Goal: Task Accomplishment & Management: Manage account settings

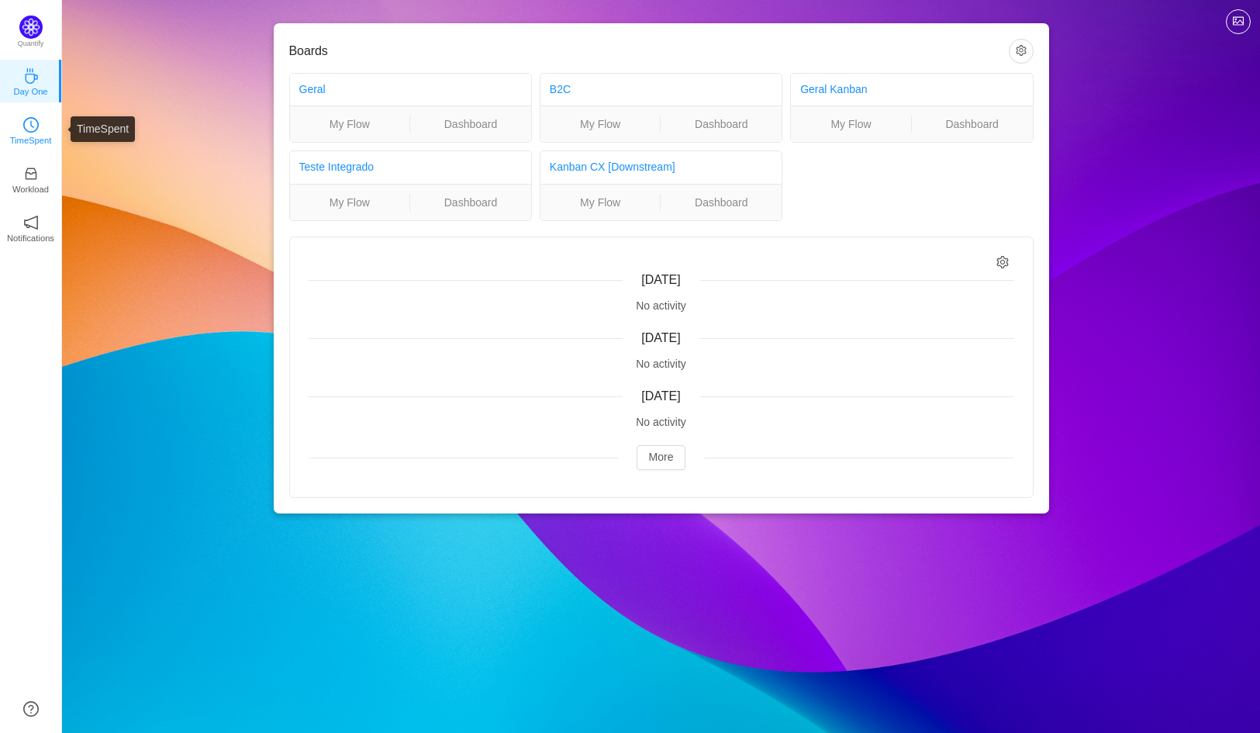
click at [32, 120] on icon "icon: clock-circle" at bounding box center [31, 125] width 16 height 16
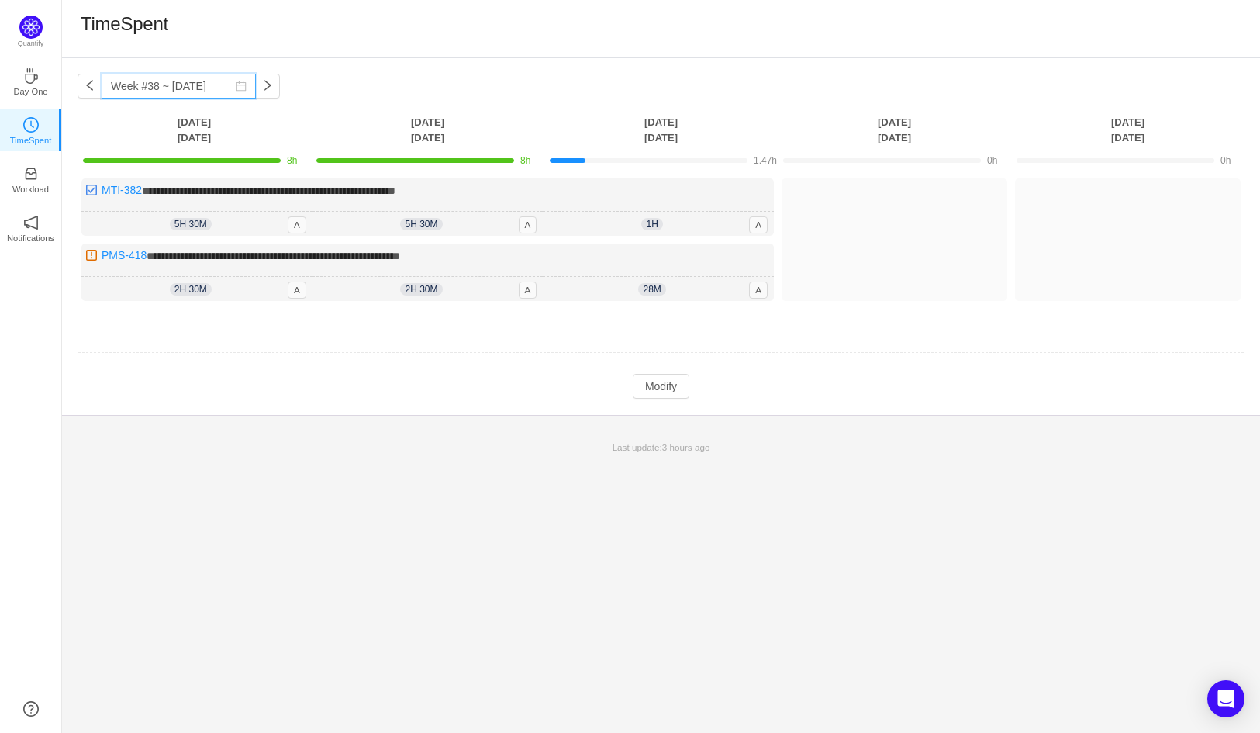
click at [239, 87] on input "Week #38 ~ [DATE]" at bounding box center [179, 86] width 154 height 25
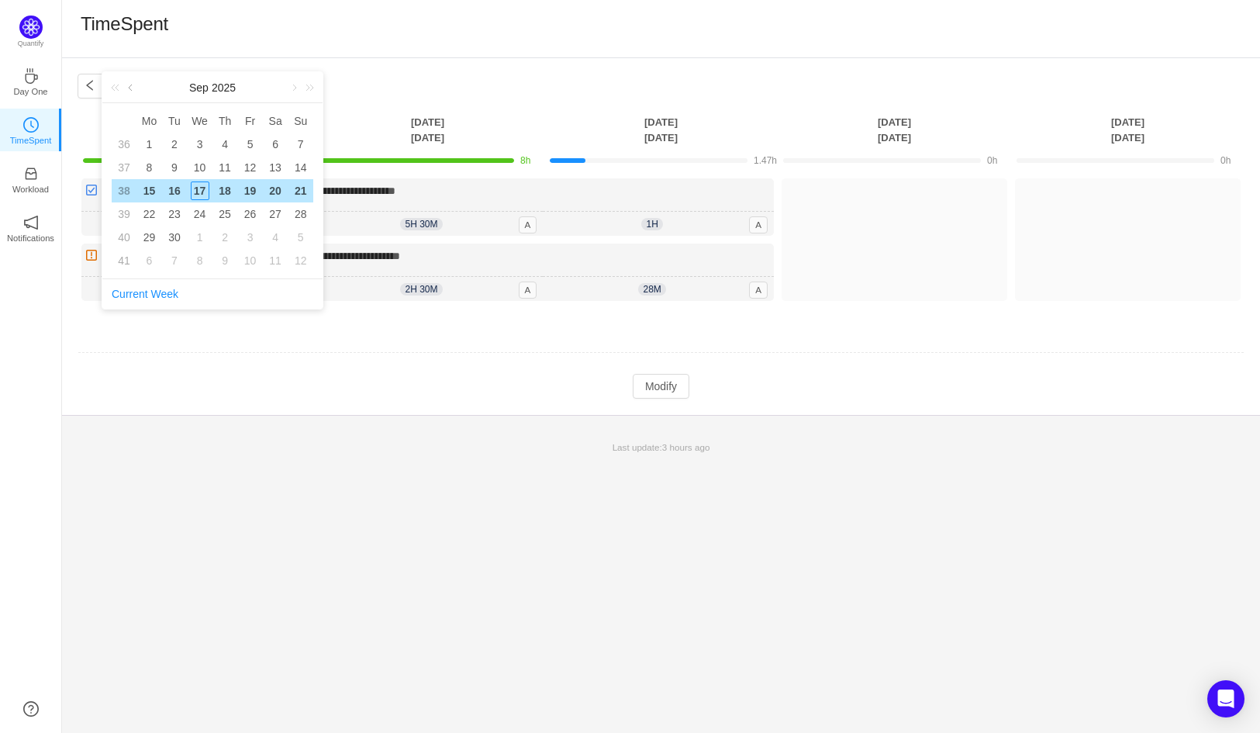
click at [131, 84] on link at bounding box center [132, 87] width 14 height 31
click at [225, 215] on div "21" at bounding box center [225, 214] width 19 height 19
type input "Week #34 ~ [DATE]"
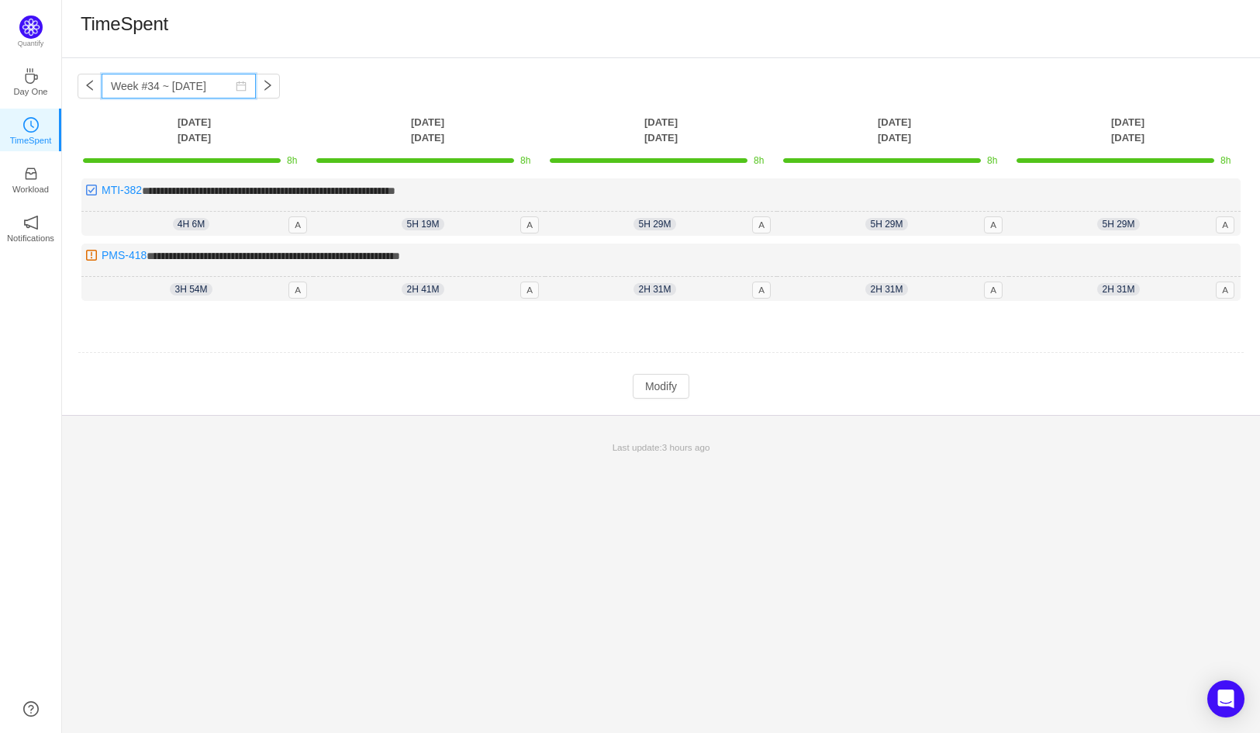
click at [195, 92] on input "Week #34 ~ [DATE]" at bounding box center [179, 86] width 154 height 25
click at [52, 378] on div "Quantify Day One TimeSpent Workload Notifications About" at bounding box center [30, 366] width 61 height 733
click at [36, 40] on p "Quantify" at bounding box center [31, 45] width 38 height 14
click at [27, 21] on img at bounding box center [30, 27] width 23 height 23
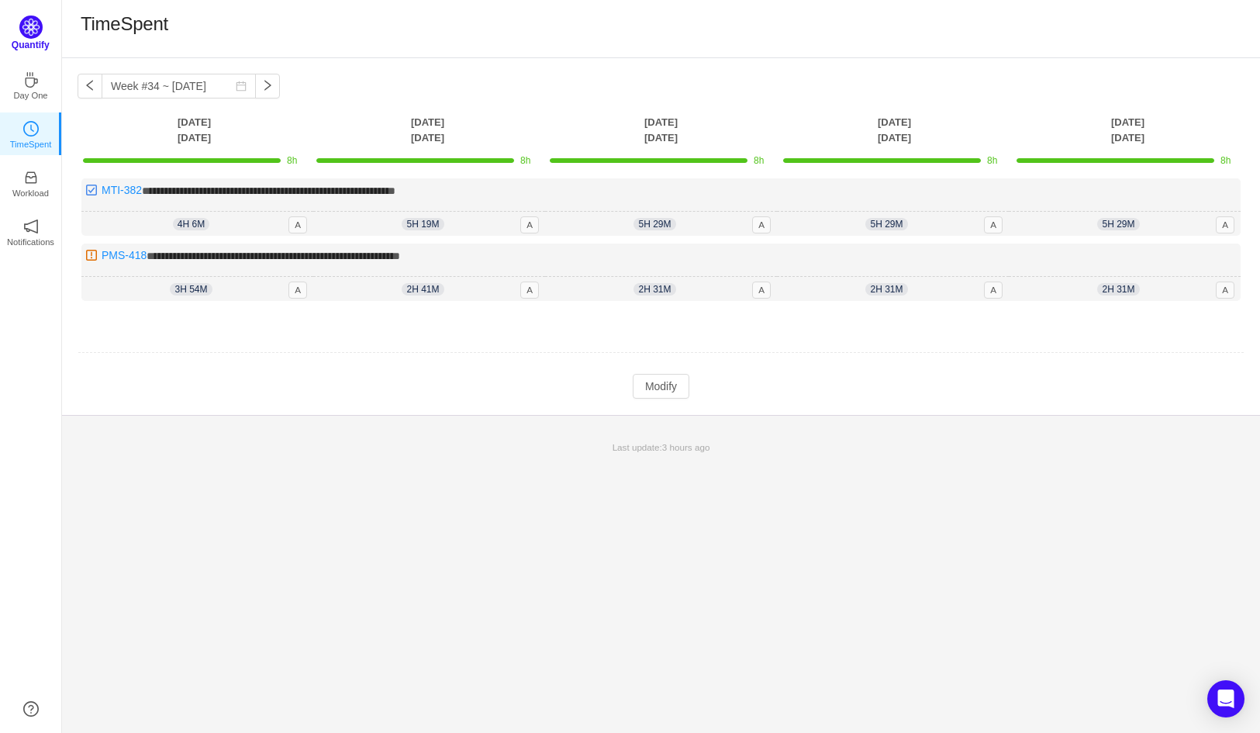
click at [31, 22] on img at bounding box center [30, 27] width 23 height 23
click at [32, 22] on img at bounding box center [30, 27] width 23 height 23
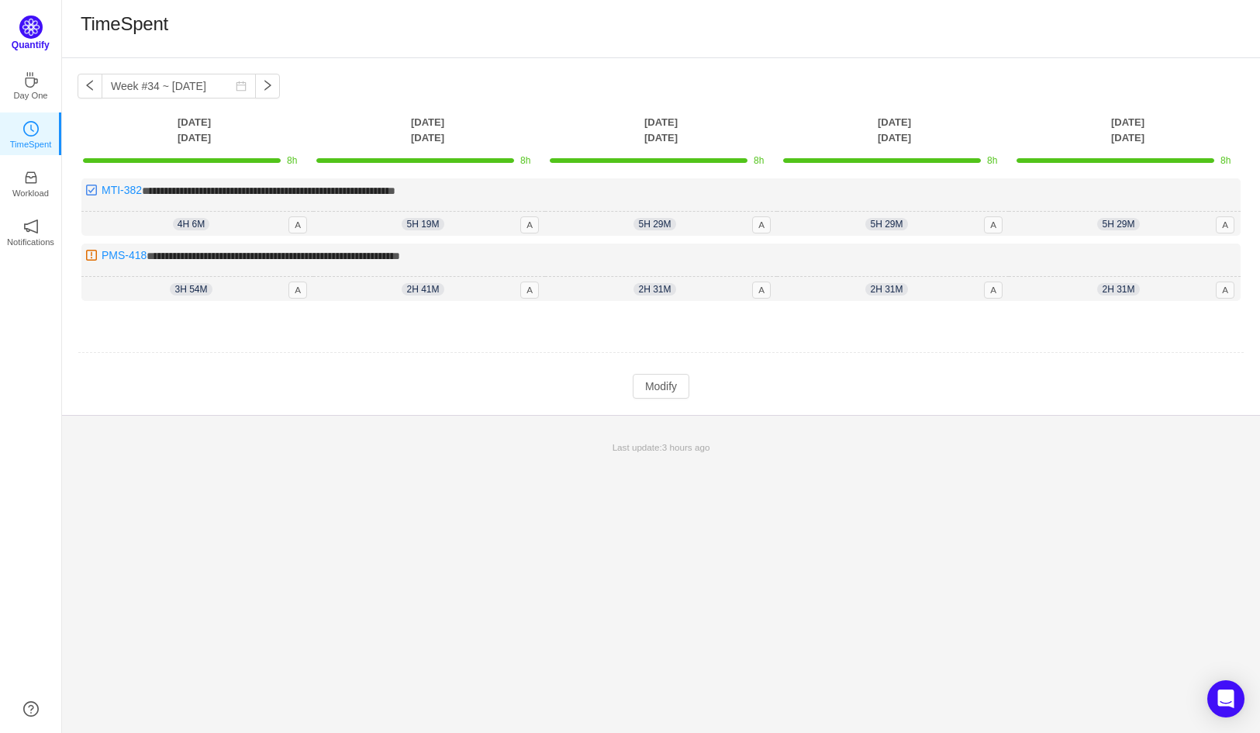
click at [32, 22] on img at bounding box center [30, 27] width 23 height 23
click at [27, 88] on p "Day One" at bounding box center [30, 92] width 34 height 14
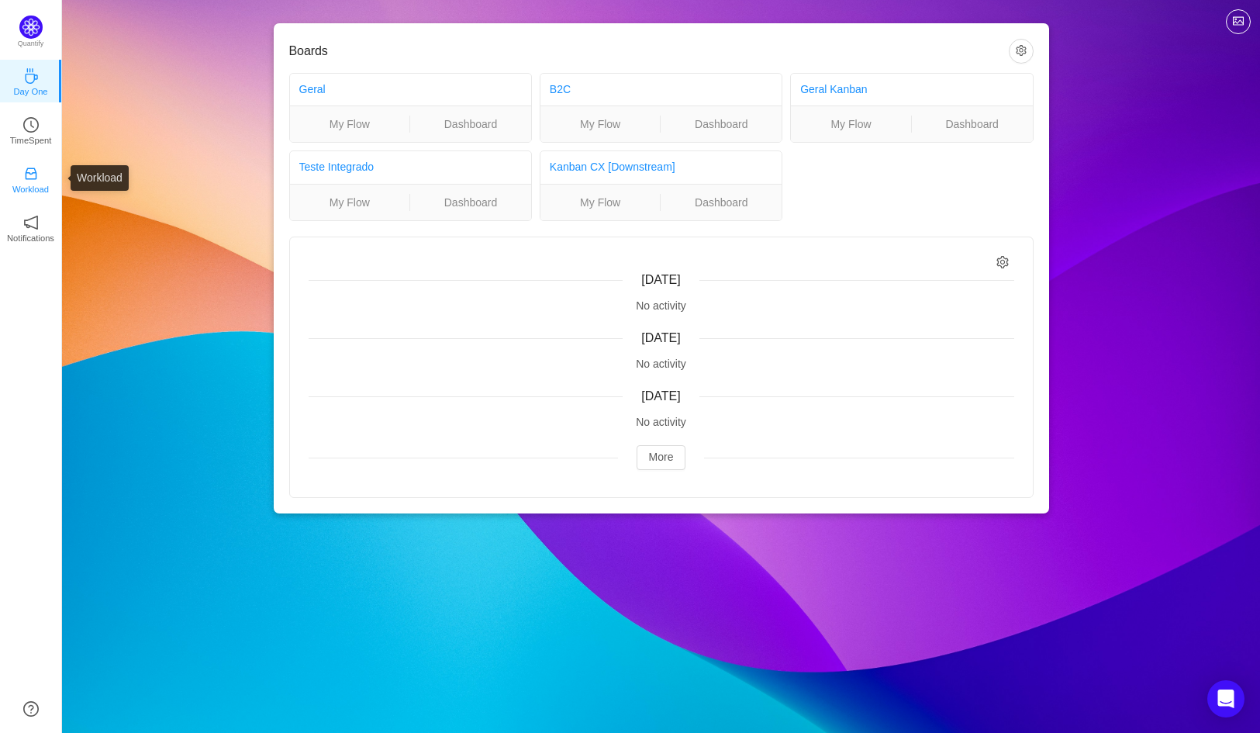
drag, startPoint x: 38, startPoint y: 174, endPoint x: 38, endPoint y: 164, distance: 10.9
click at [37, 174] on icon "icon: inbox" at bounding box center [31, 174] width 16 height 16
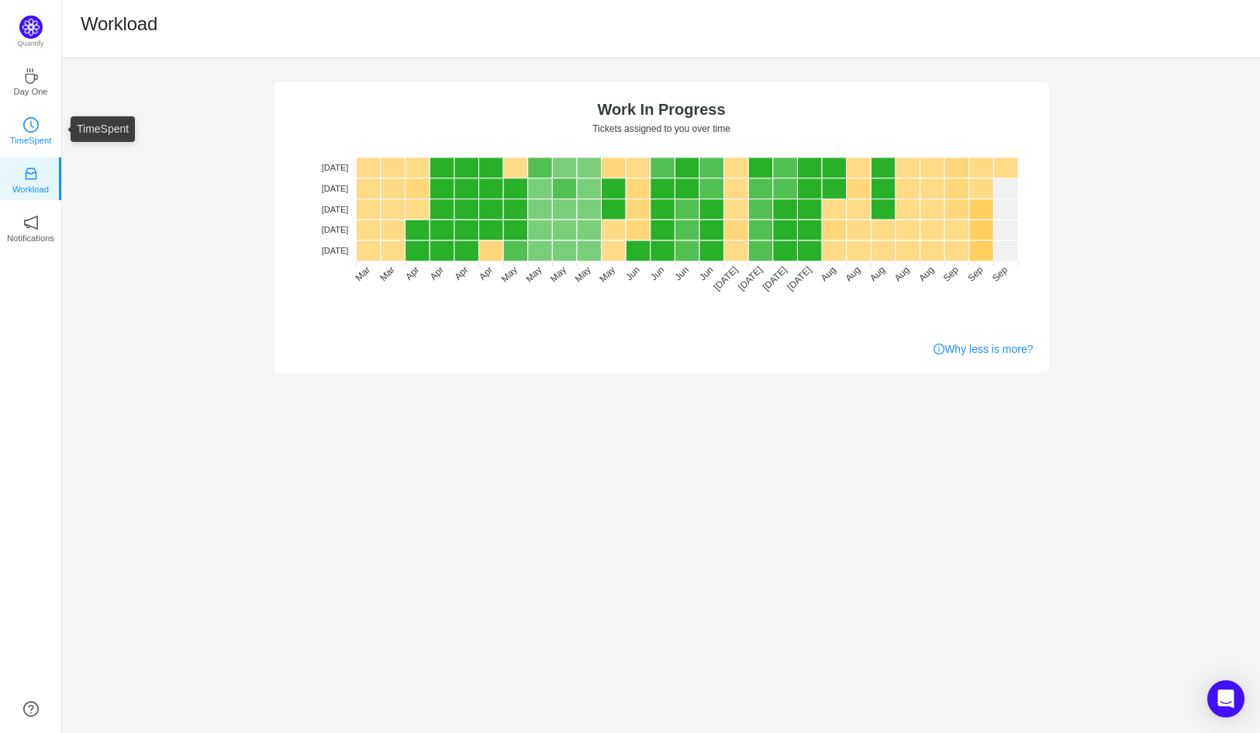
click at [37, 132] on icon "icon: clock-circle" at bounding box center [31, 125] width 16 height 16
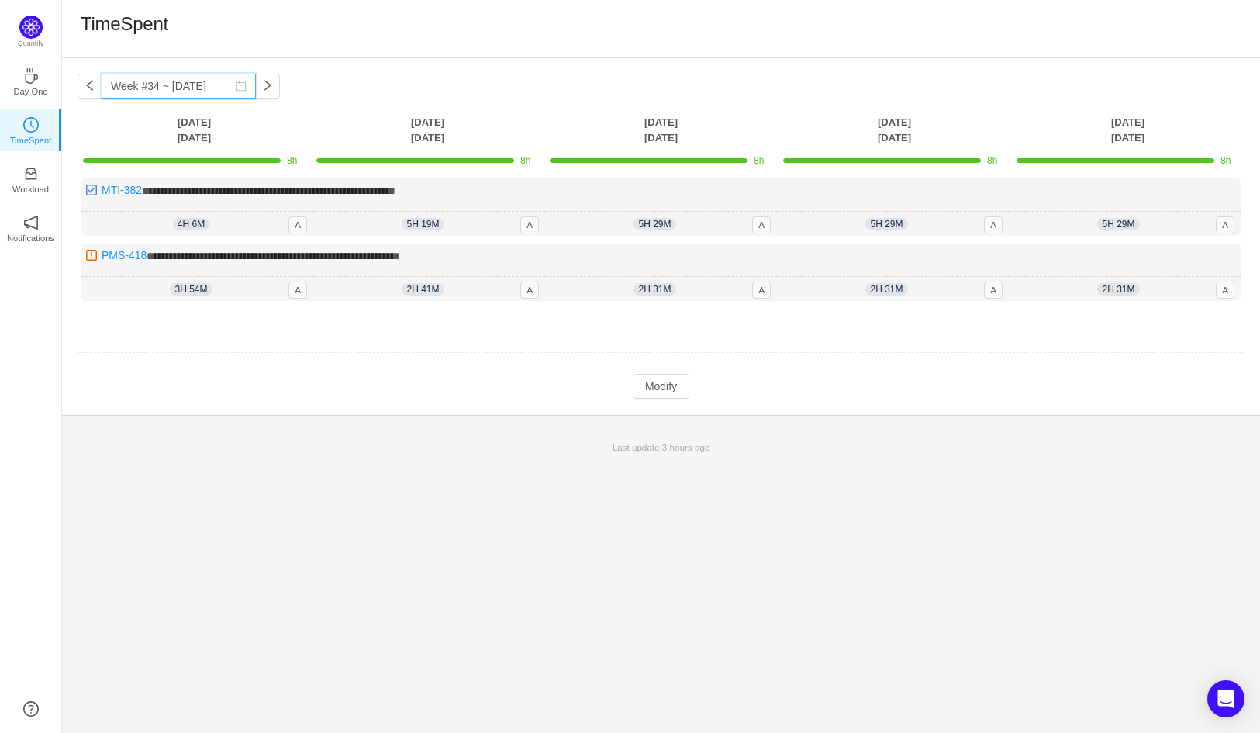
click at [242, 80] on input "Week #34 ~ [DATE]" at bounding box center [179, 86] width 154 height 25
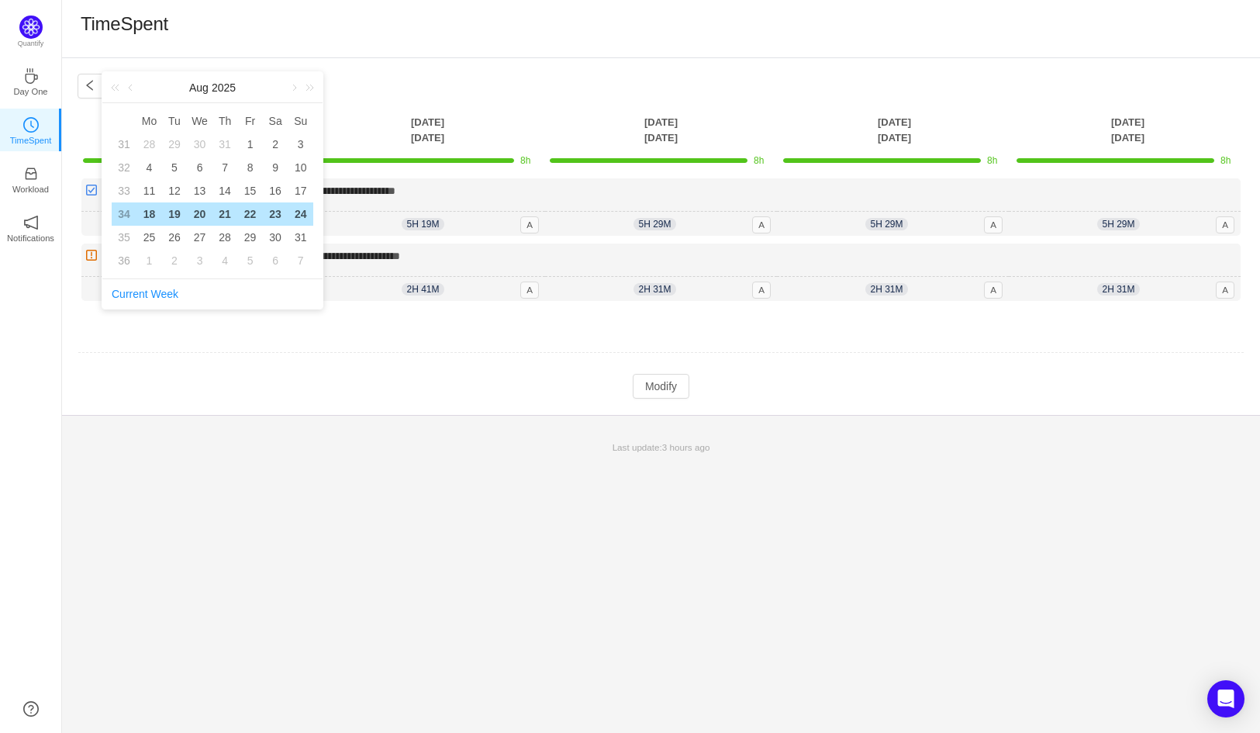
click at [224, 210] on div "21" at bounding box center [225, 214] width 19 height 19
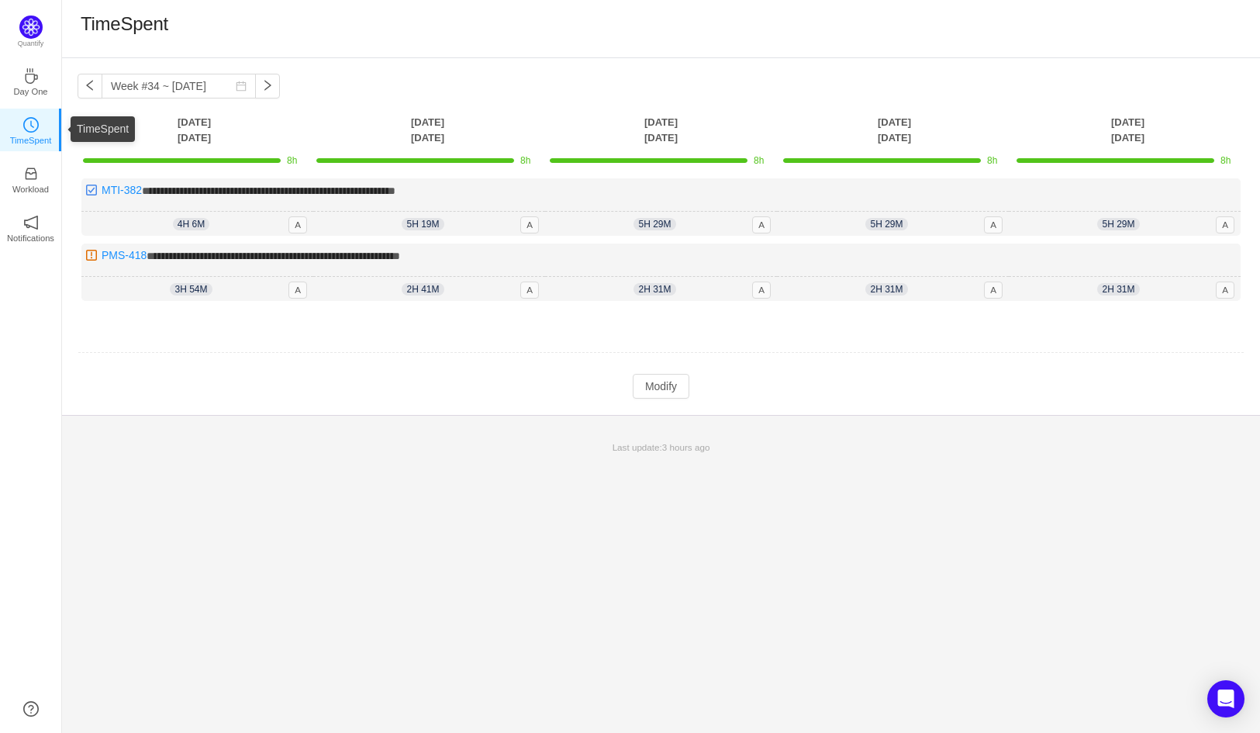
click at [34, 133] on link "TimeSpent" at bounding box center [31, 130] width 16 height 16
click at [664, 389] on button "Modify" at bounding box center [661, 386] width 57 height 25
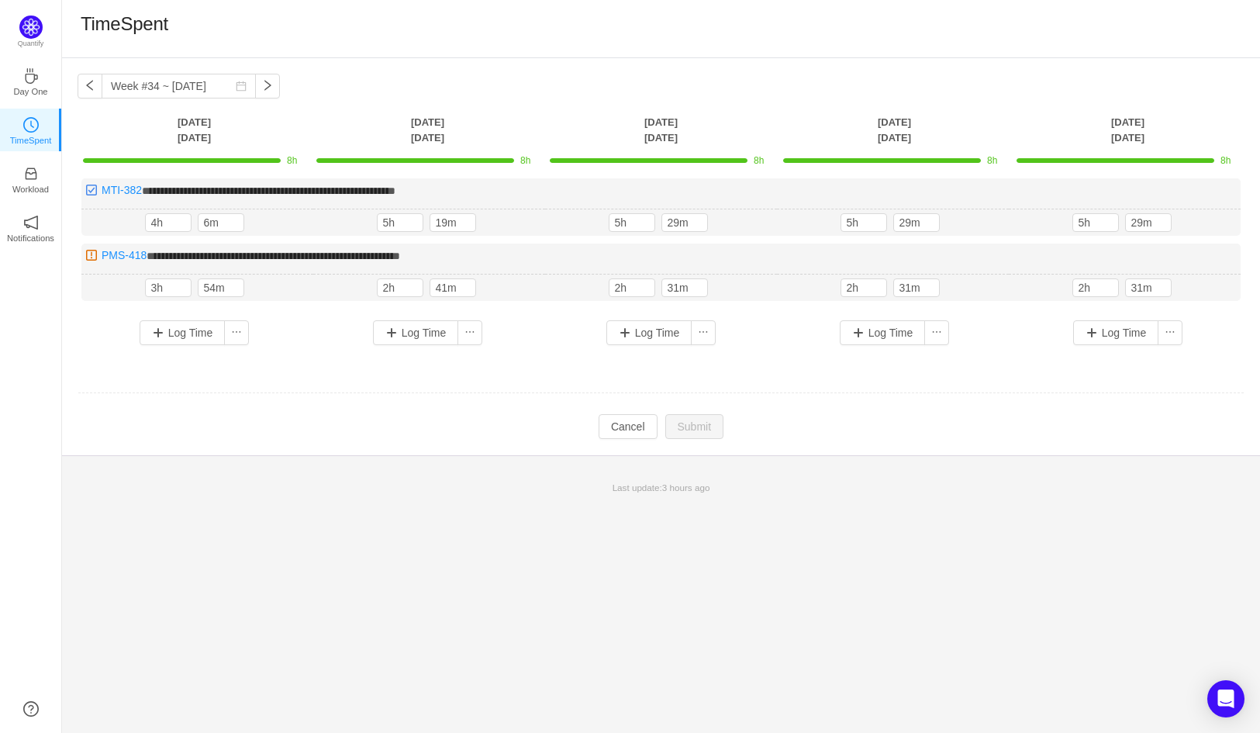
drag, startPoint x: 830, startPoint y: 548, endPoint x: 743, endPoint y: 489, distance: 104.9
click at [830, 548] on div "**********" at bounding box center [661, 395] width 1198 height 675
click at [608, 419] on button "Cancel" at bounding box center [628, 426] width 59 height 25
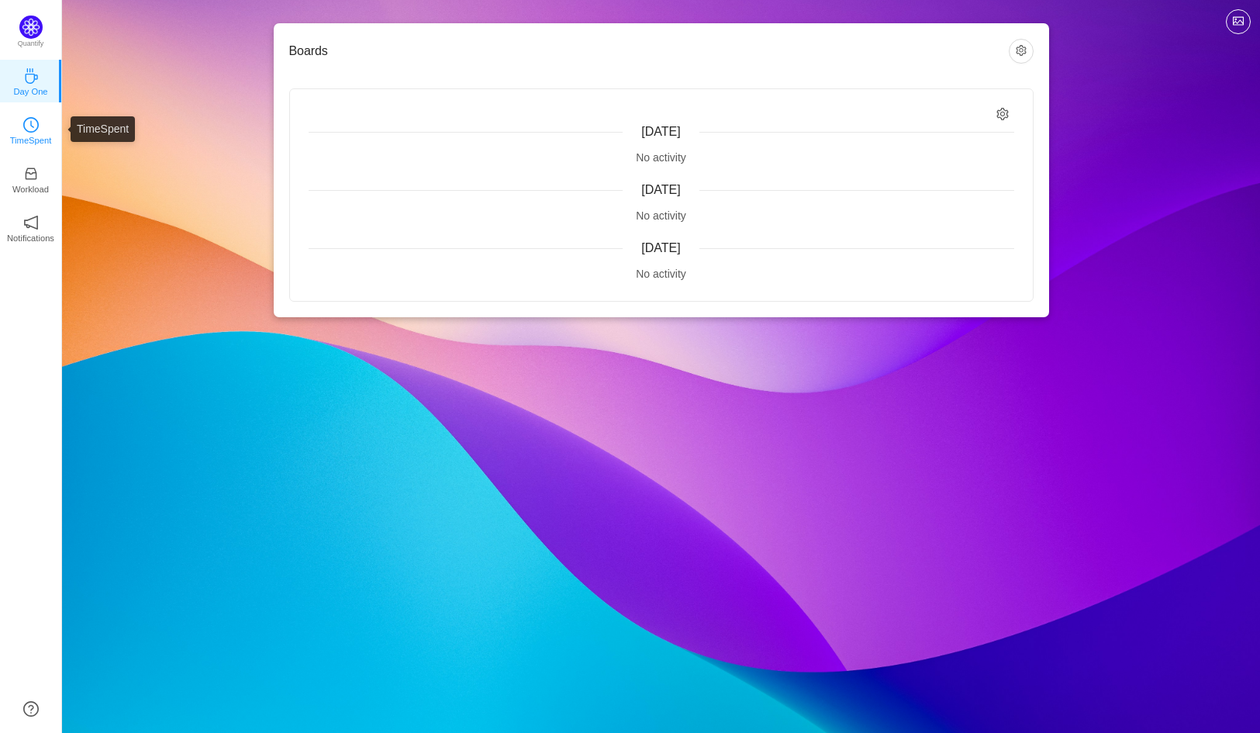
click at [39, 129] on link "TimeSpent" at bounding box center [31, 130] width 16 height 16
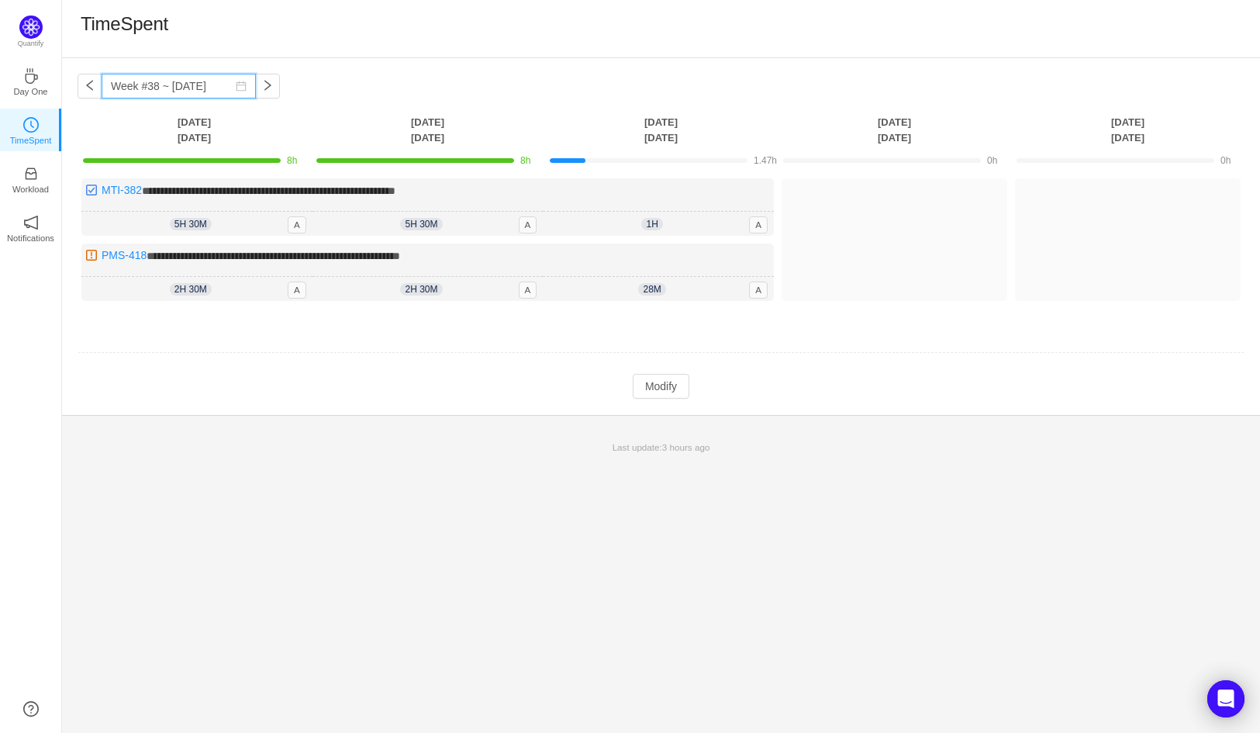
click at [129, 89] on input "Week #38 ~ [DATE]" at bounding box center [179, 86] width 154 height 25
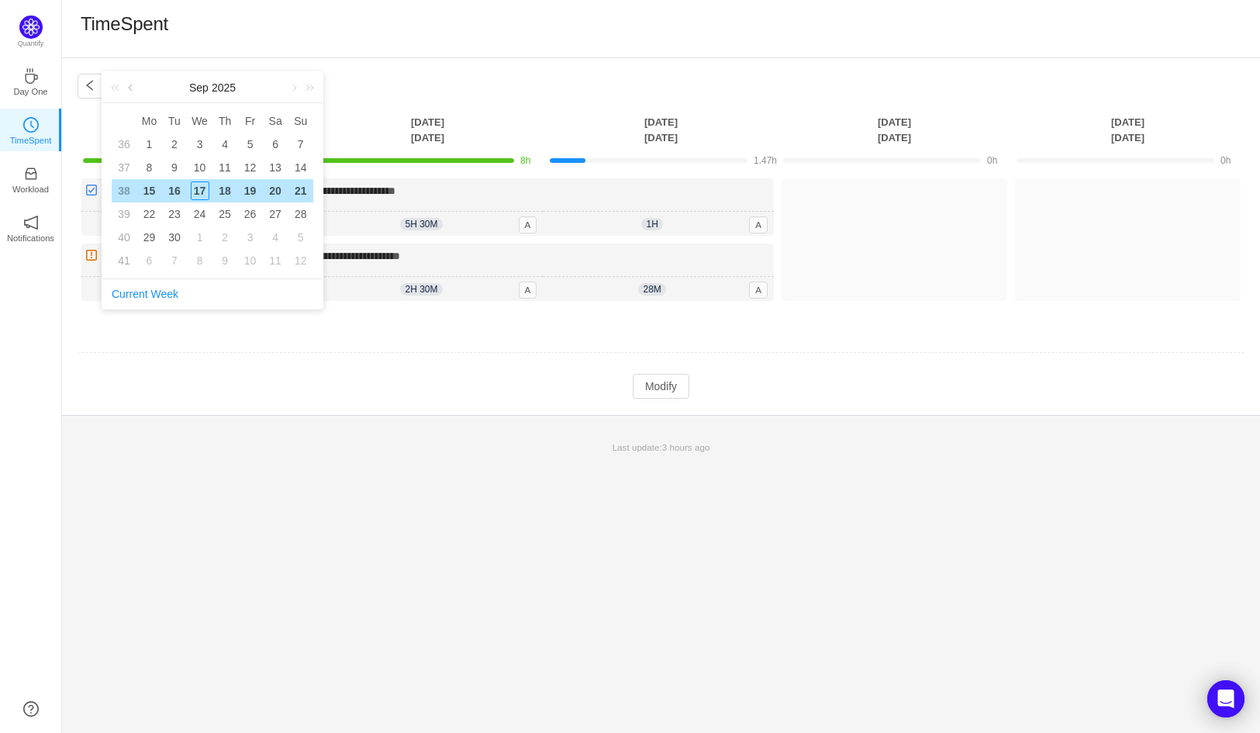
click at [130, 90] on link at bounding box center [132, 87] width 14 height 31
click at [134, 82] on link at bounding box center [132, 87] width 14 height 31
click at [126, 89] on link at bounding box center [132, 87] width 14 height 31
click at [294, 93] on link at bounding box center [293, 87] width 14 height 31
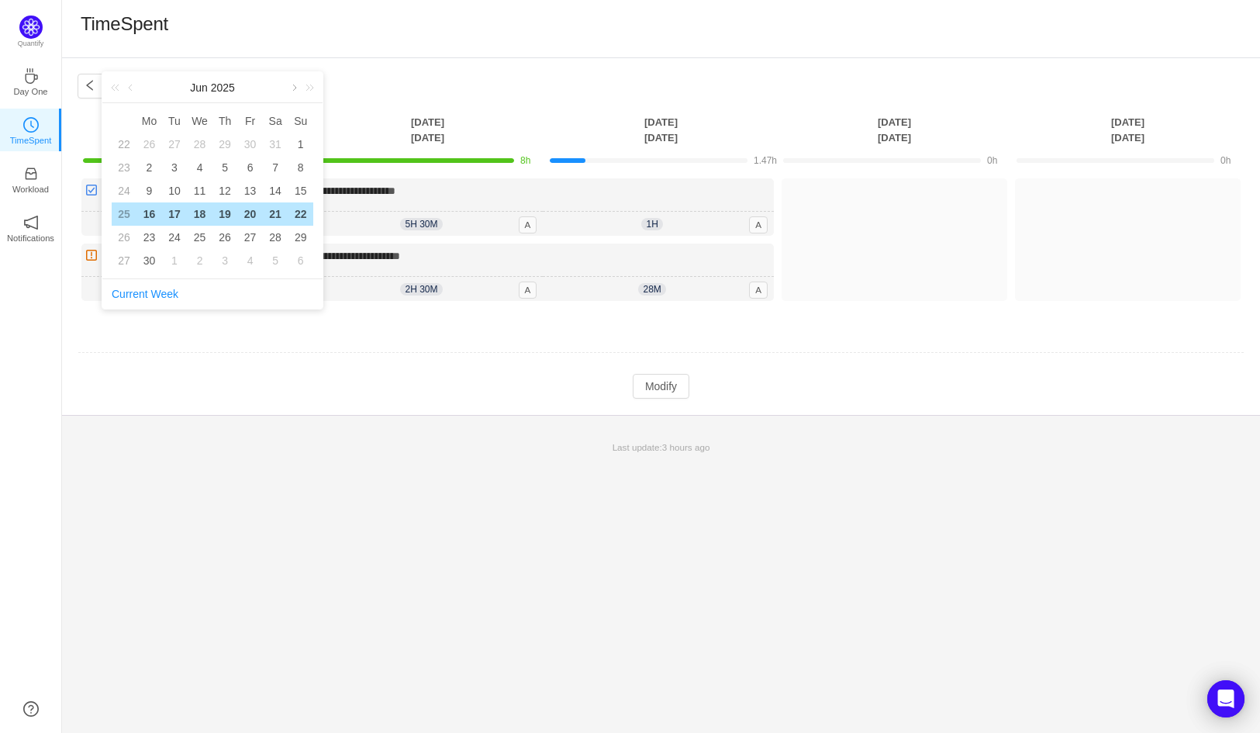
click at [288, 90] on link at bounding box center [293, 87] width 14 height 31
click at [132, 96] on link at bounding box center [132, 87] width 14 height 31
click at [225, 214] on div "21" at bounding box center [225, 214] width 19 height 19
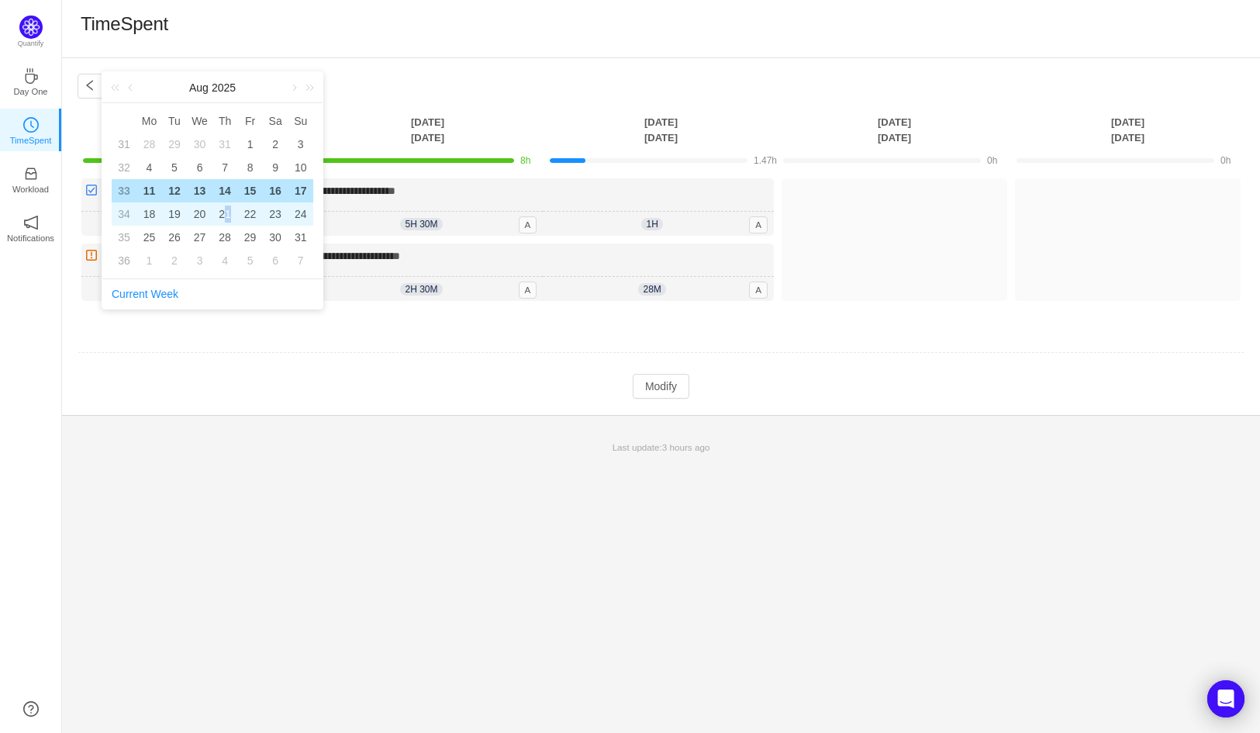
type input "Week #34 ~ [DATE]"
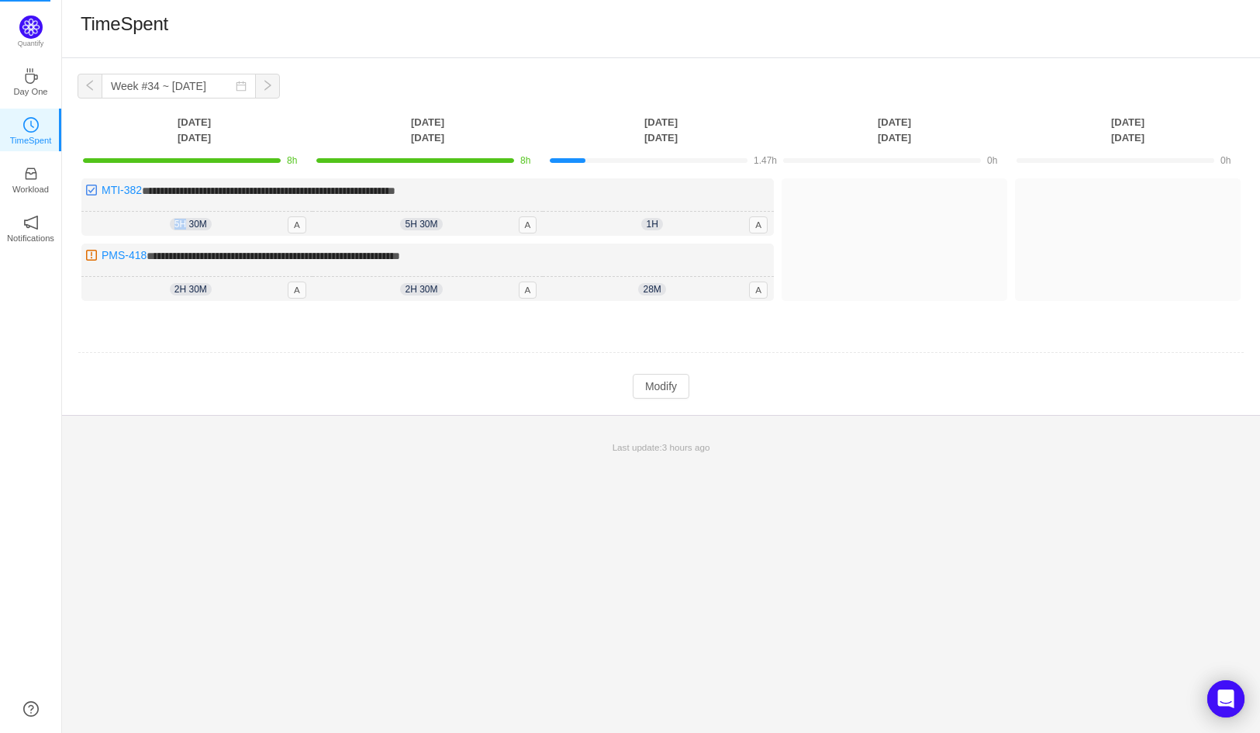
click at [225, 214] on div "5h 30m 5h 30m A" at bounding box center [196, 224] width 231 height 25
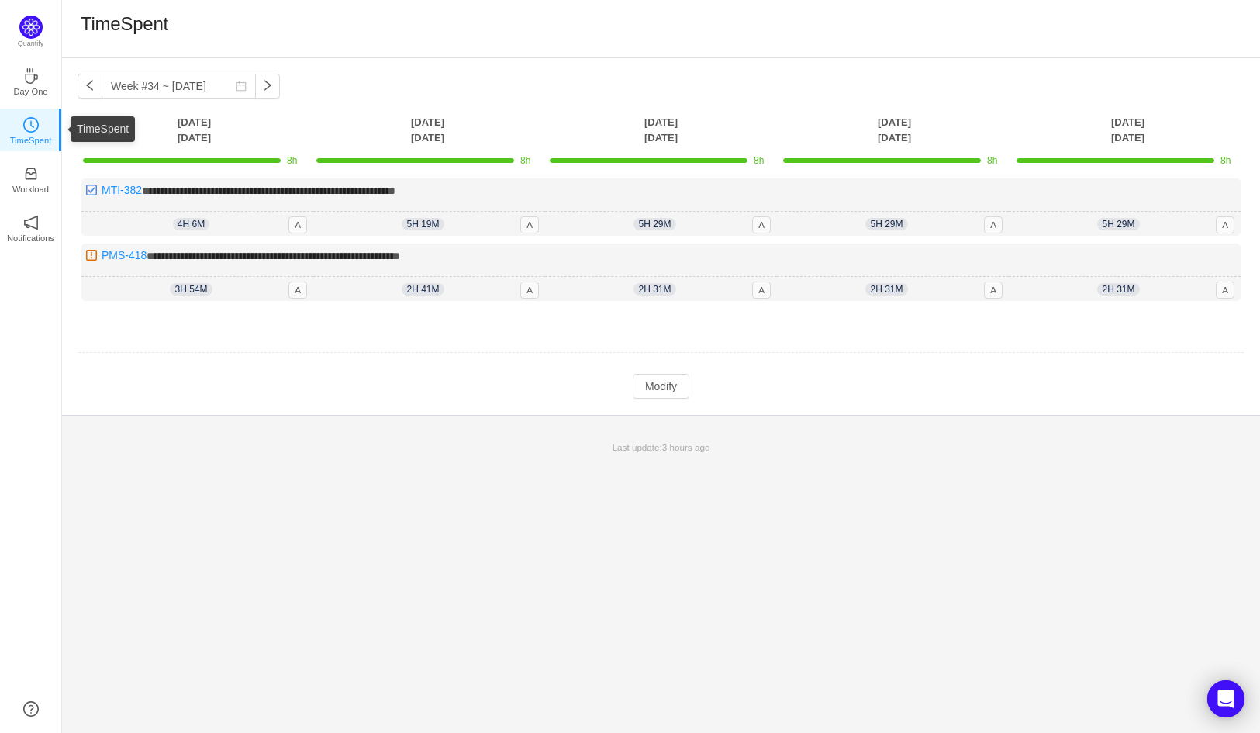
click at [30, 143] on p "TimeSpent" at bounding box center [31, 140] width 42 height 14
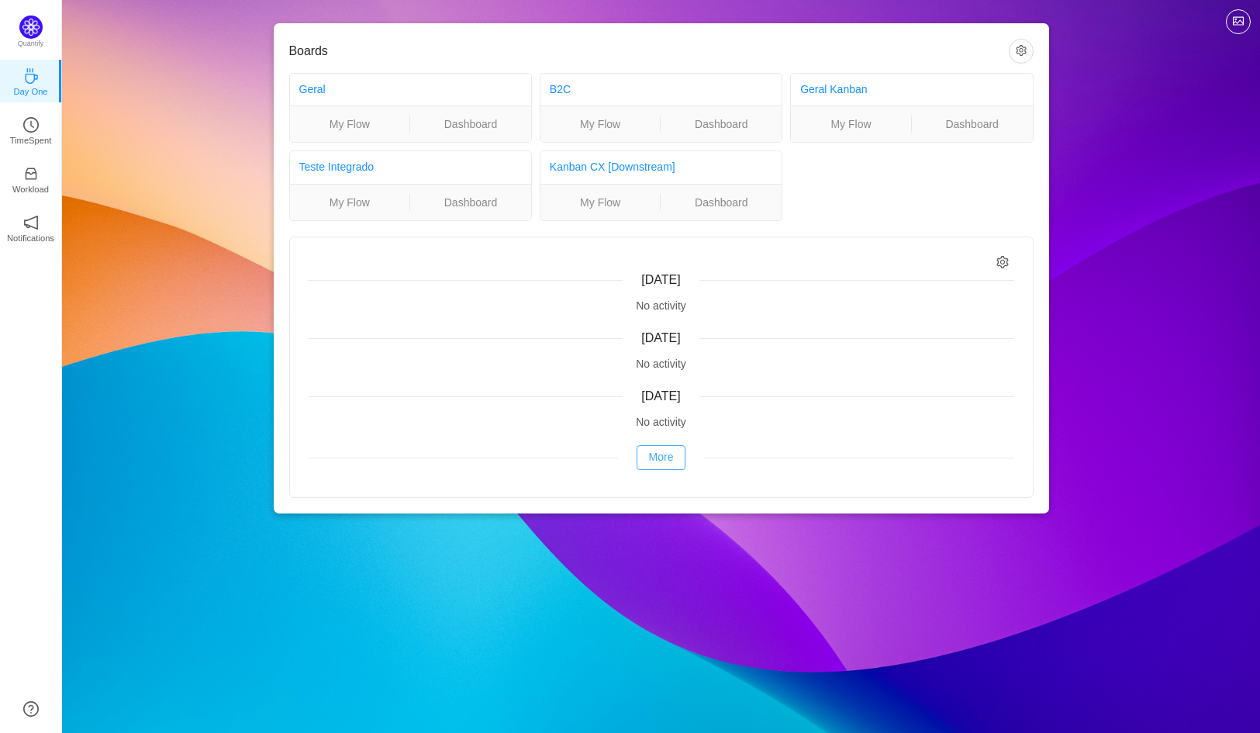
click at [671, 453] on button "More" at bounding box center [662, 457] width 50 height 25
click at [351, 127] on link "My Flow" at bounding box center [350, 124] width 120 height 17
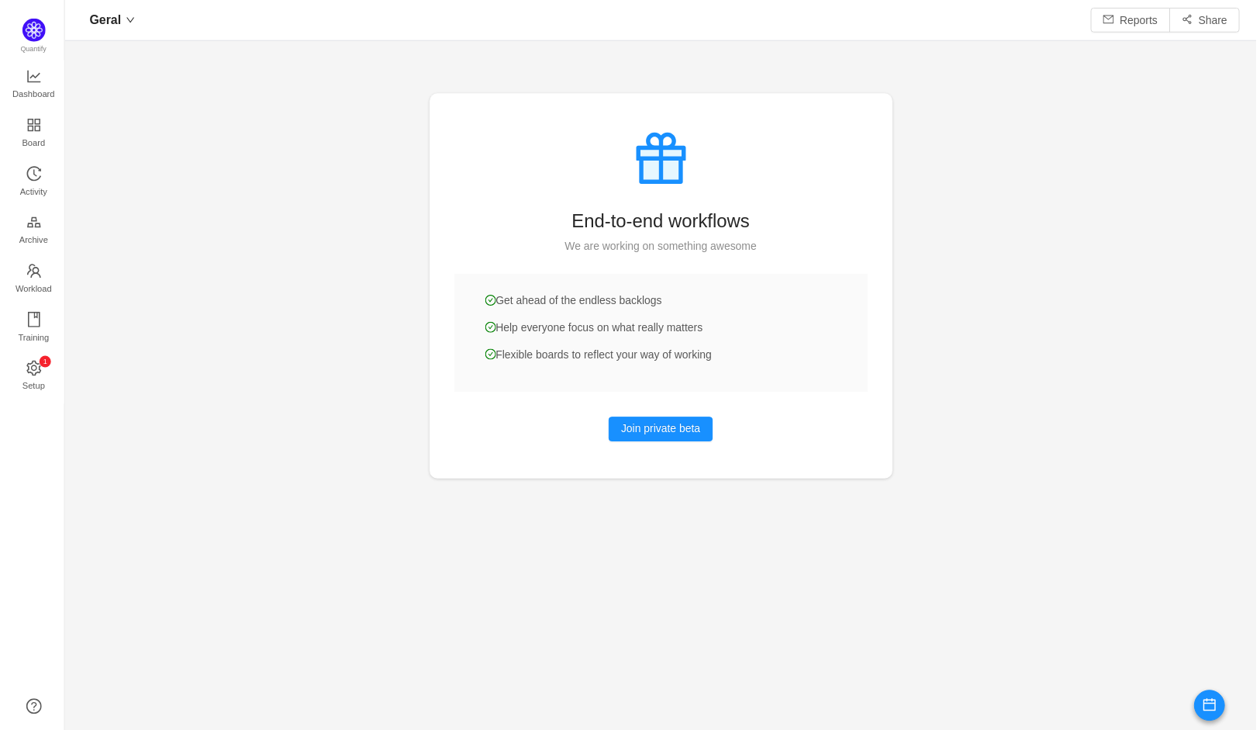
scroll to position [730, 1198]
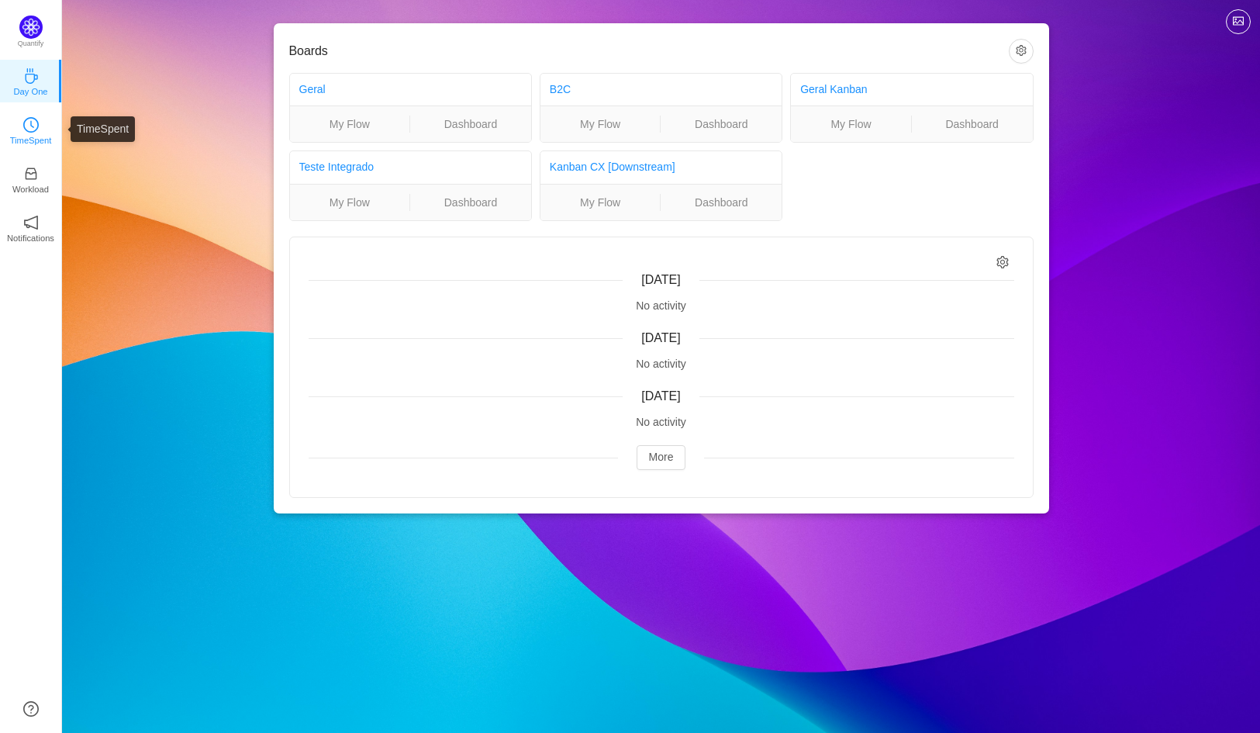
click at [39, 132] on link "TimeSpent" at bounding box center [31, 130] width 16 height 16
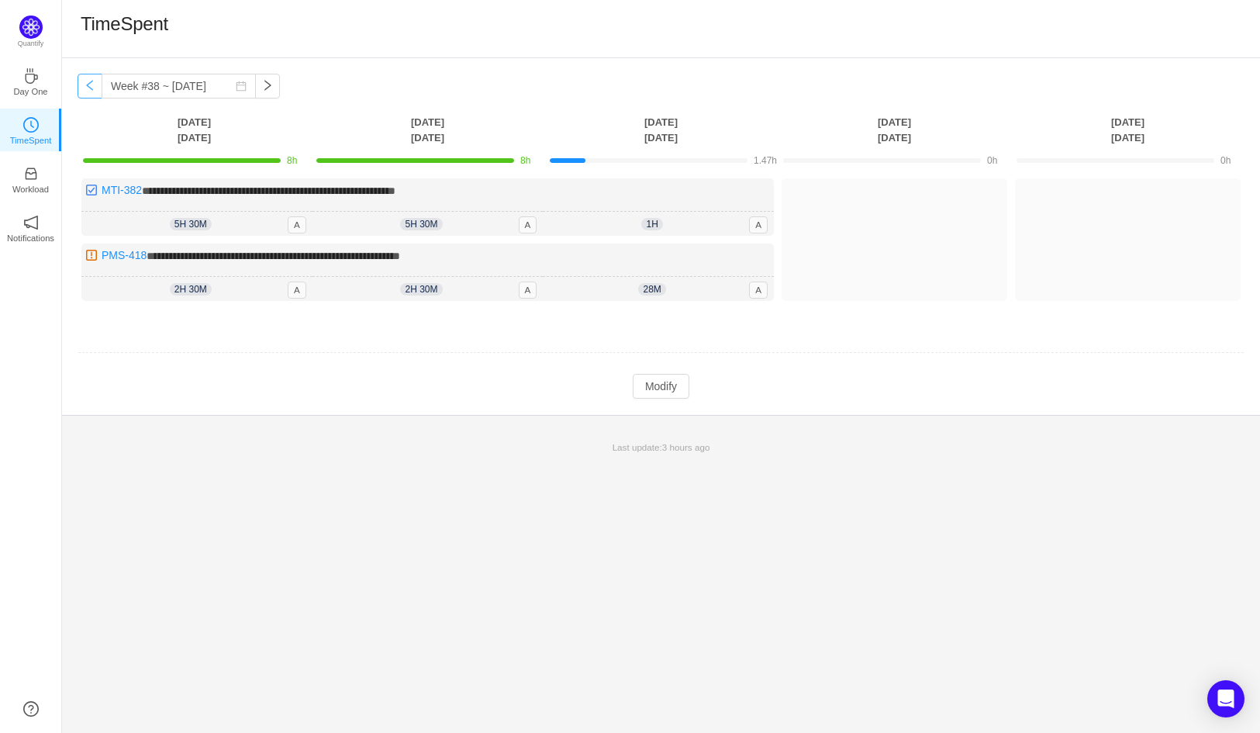
click at [82, 87] on button "button" at bounding box center [90, 86] width 25 height 25
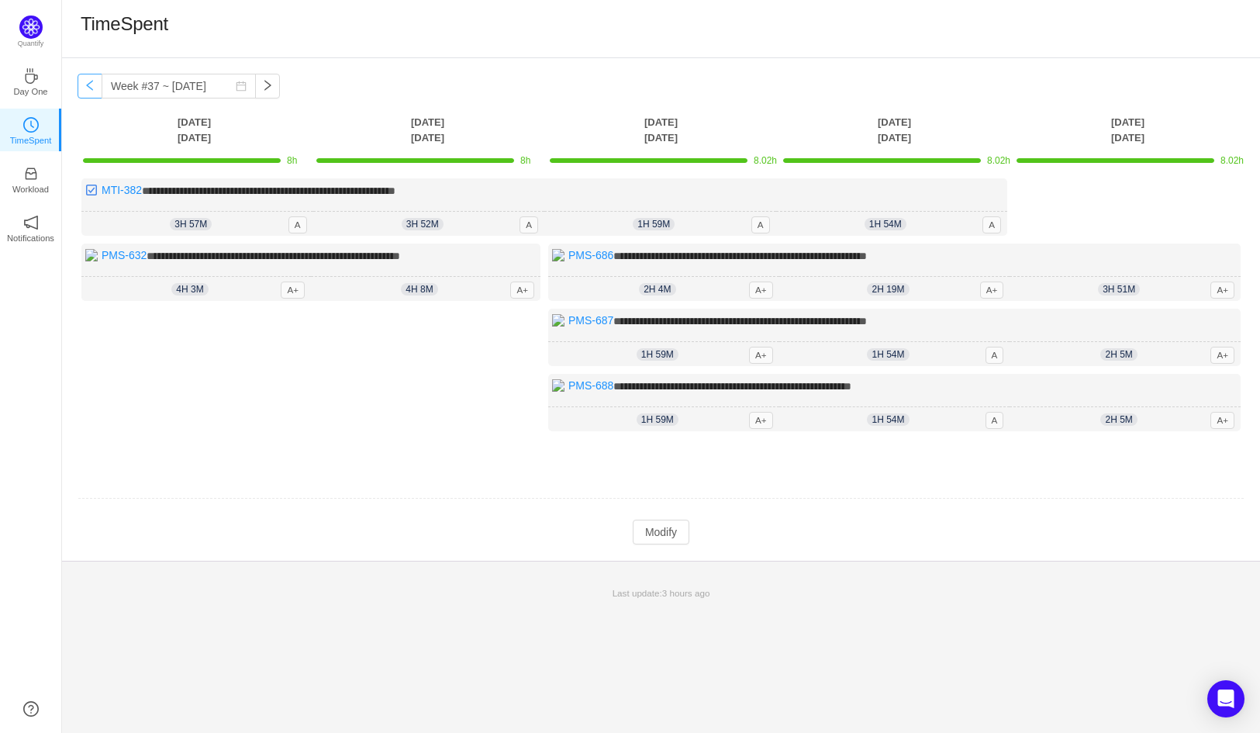
click at [82, 87] on button "button" at bounding box center [90, 86] width 25 height 25
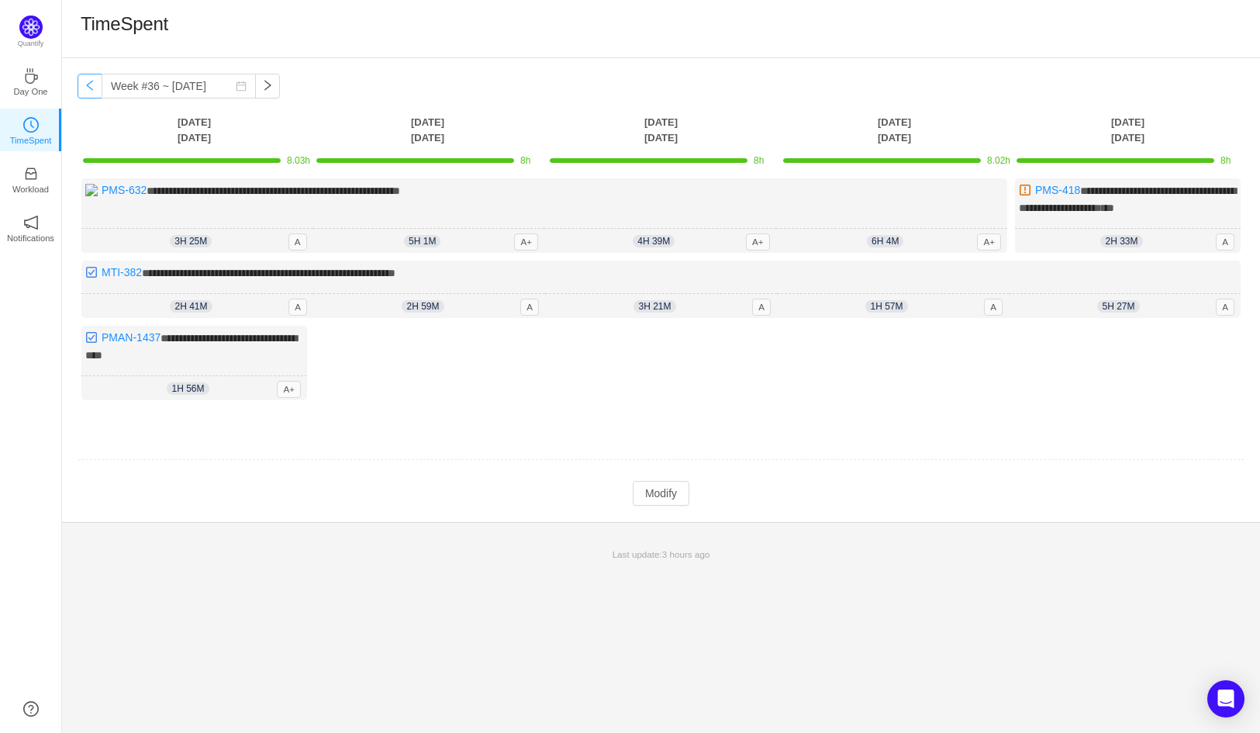
click at [83, 87] on button "button" at bounding box center [90, 86] width 25 height 25
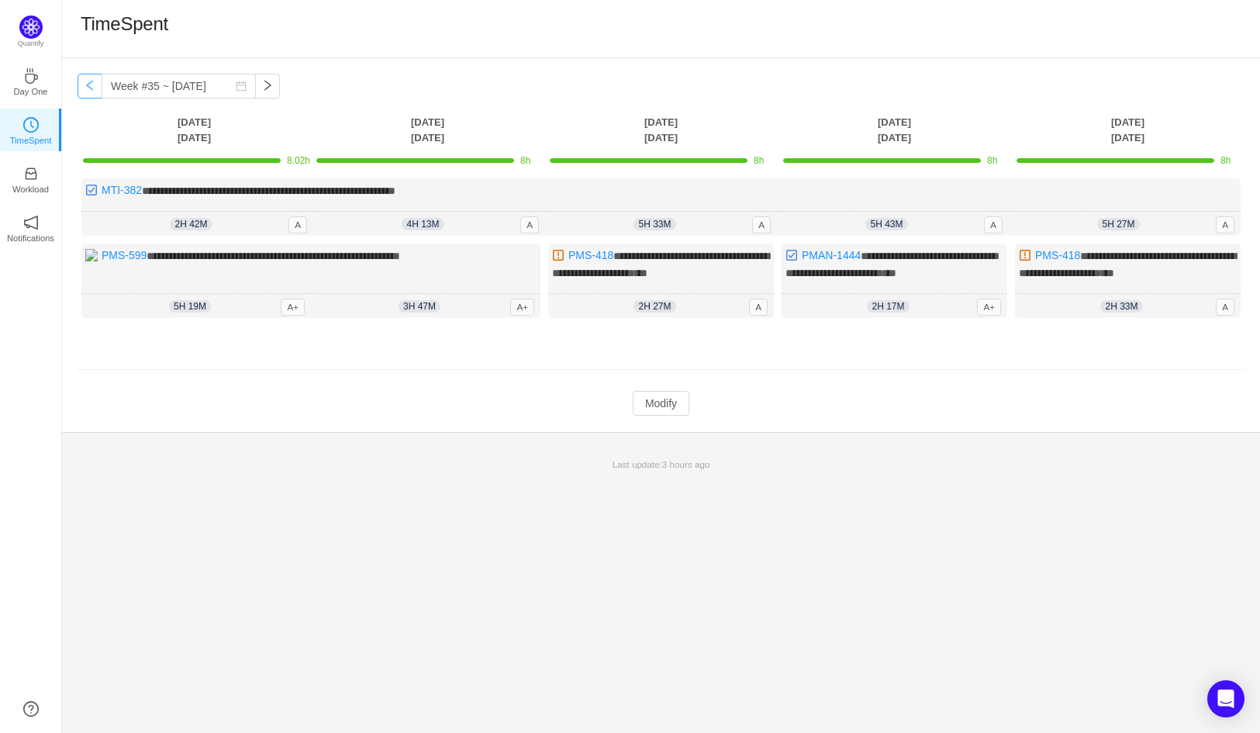
click at [83, 87] on button "button" at bounding box center [90, 86] width 25 height 25
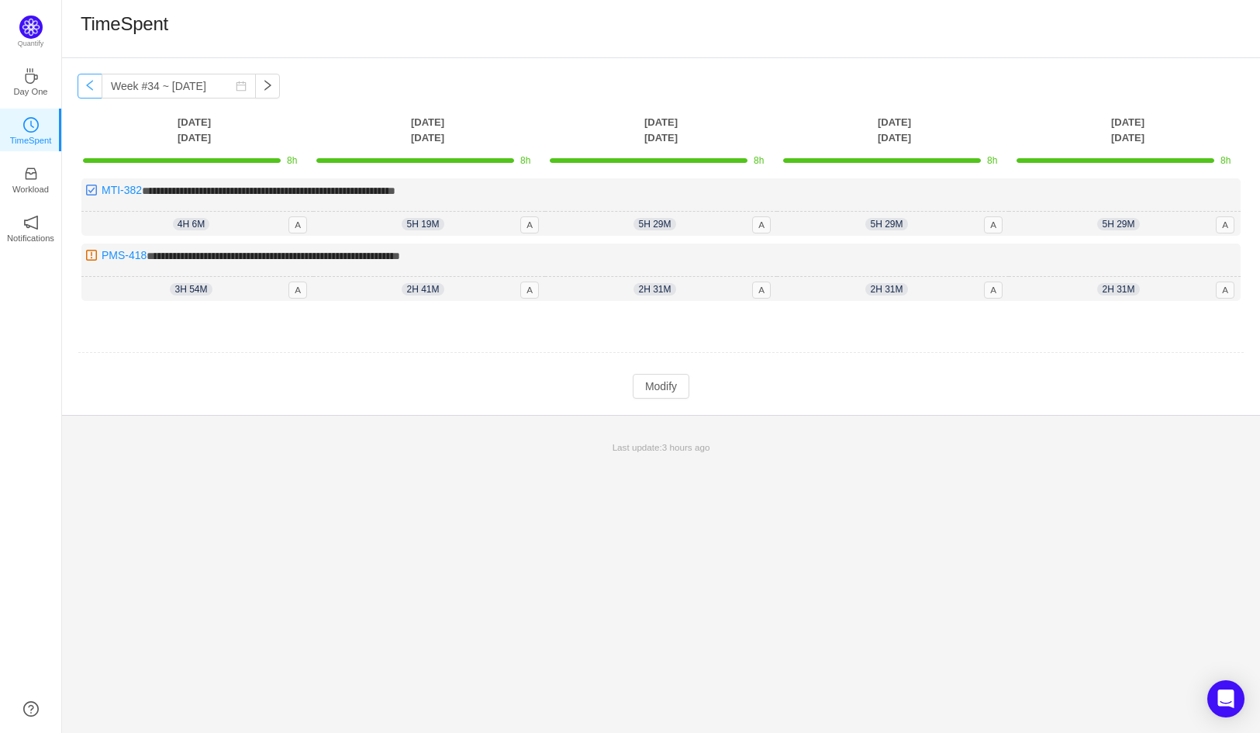
click at [83, 87] on button "button" at bounding box center [90, 86] width 25 height 25
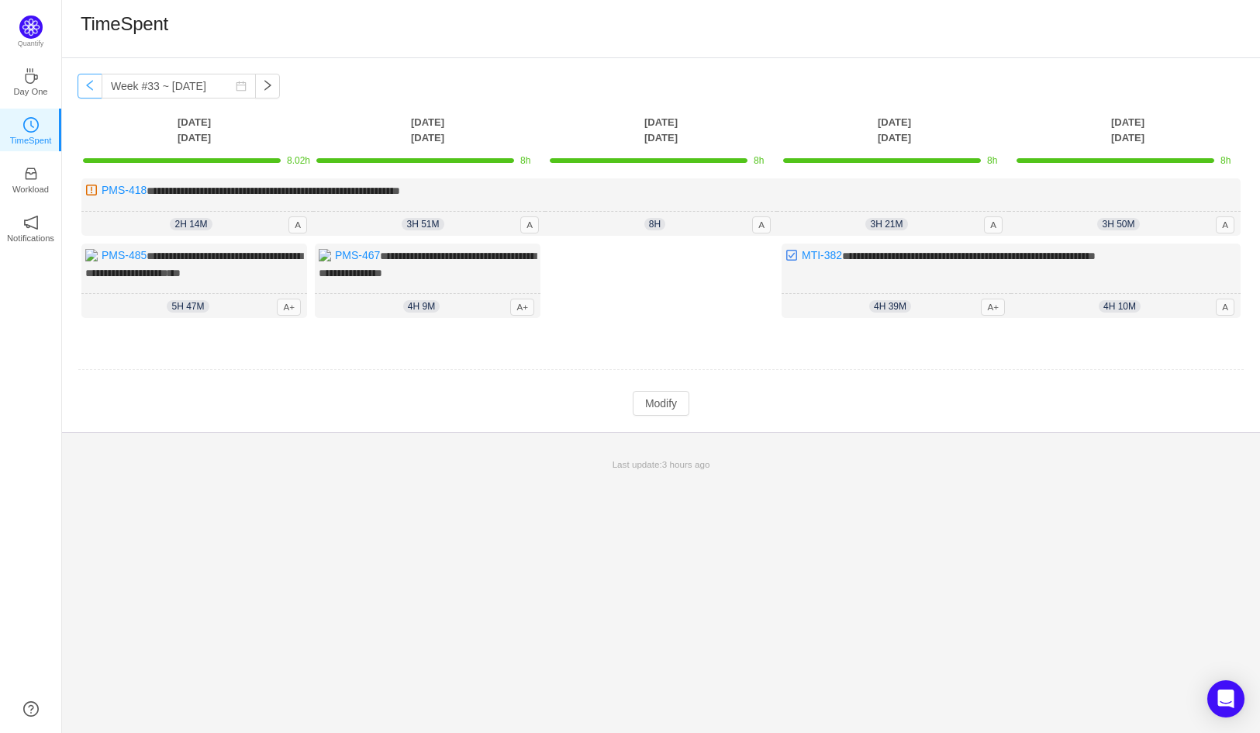
click at [83, 87] on button "button" at bounding box center [90, 86] width 25 height 25
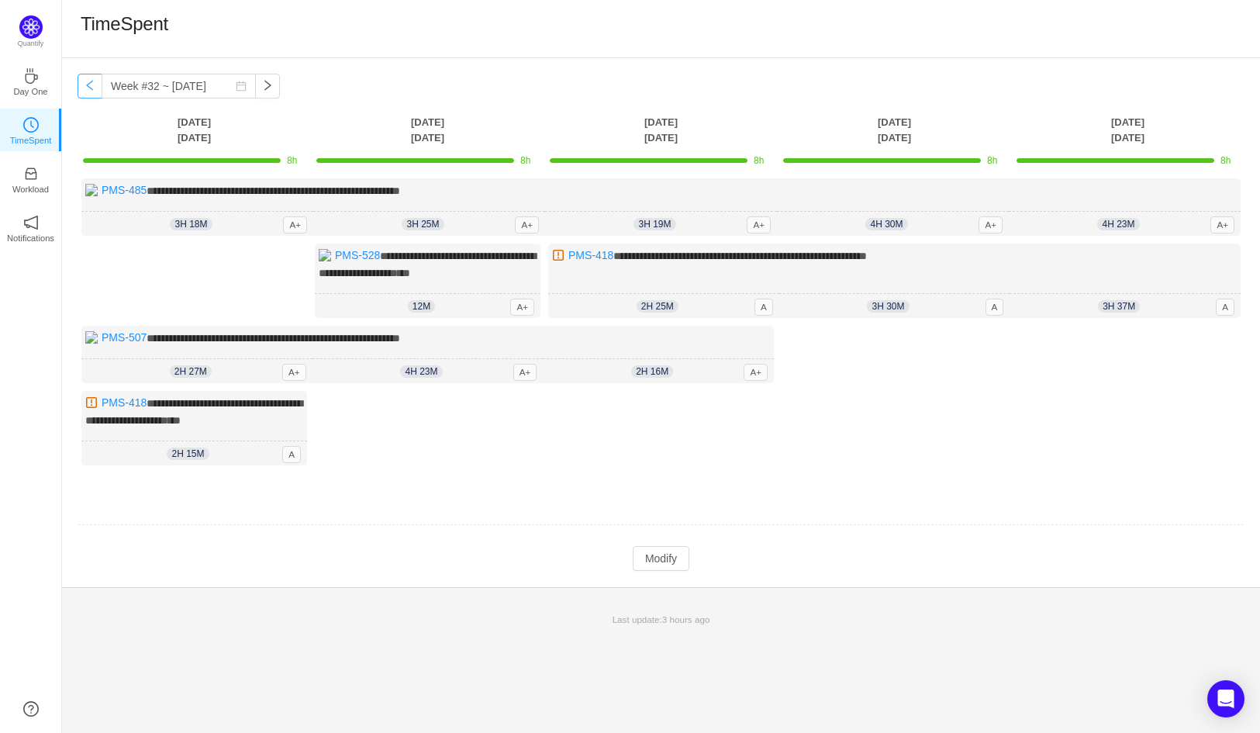
click at [83, 88] on button "button" at bounding box center [90, 86] width 25 height 25
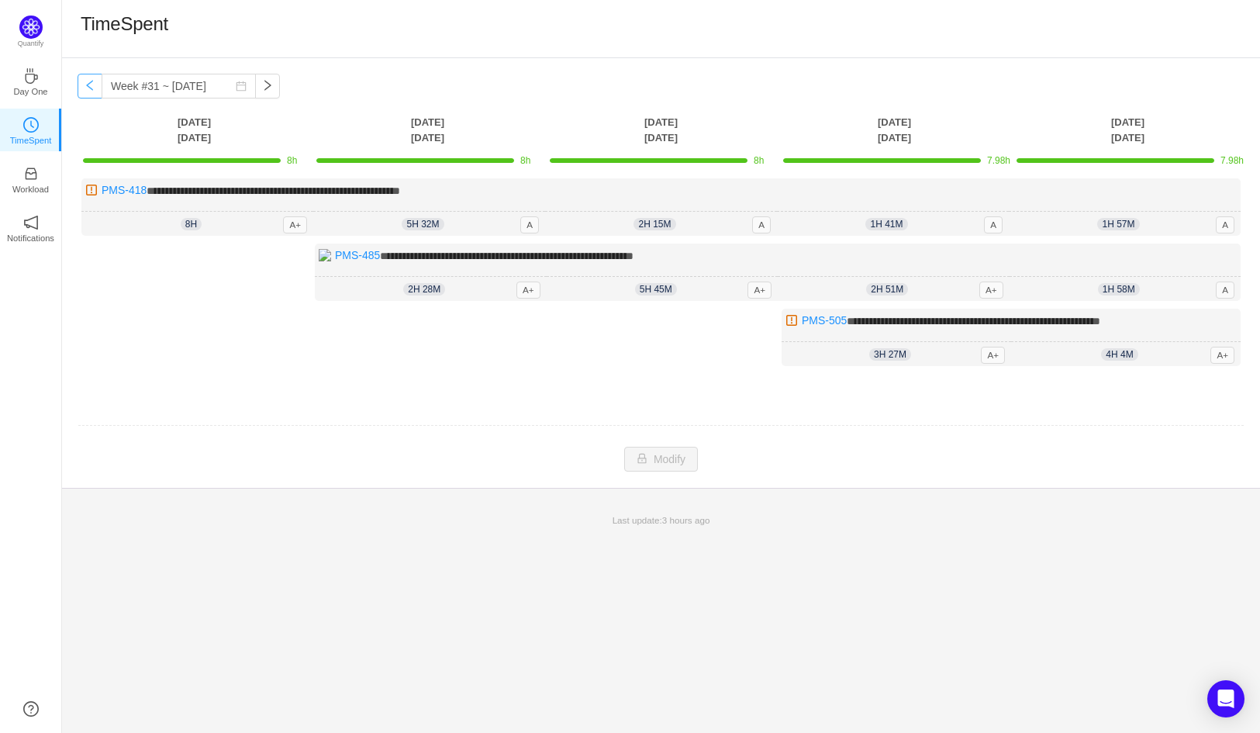
click at [83, 87] on button "button" at bounding box center [90, 86] width 25 height 25
type input "Week #30 ~ Jul 21"
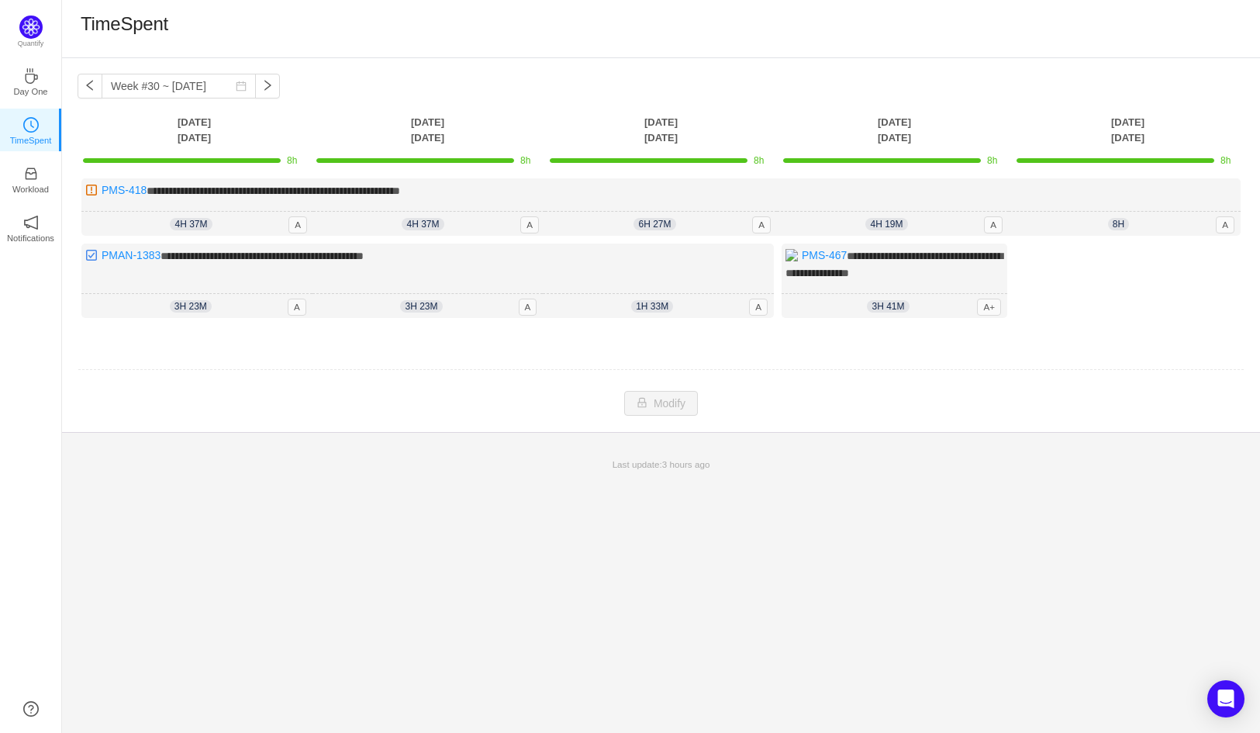
click at [229, 144] on th "Monday Jul 21" at bounding box center [194, 130] width 233 height 32
click at [244, 189] on span "**********" at bounding box center [274, 190] width 254 height 11
click at [415, 161] on div at bounding box center [415, 160] width 198 height 5
click at [427, 146] on td "8h" at bounding box center [427, 159] width 233 height 27
